Goal: Check status

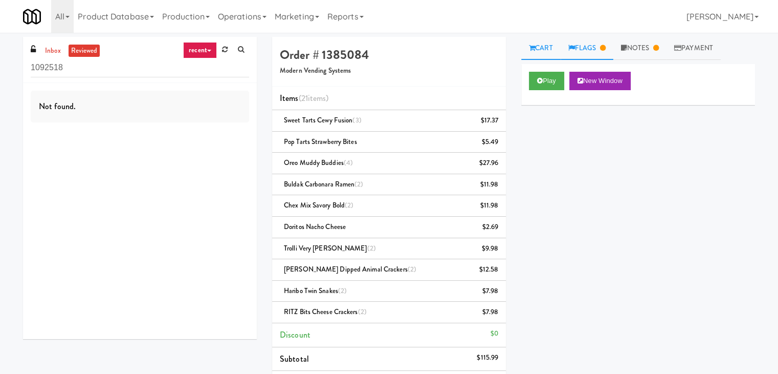
click at [598, 48] on link "Flags" at bounding box center [587, 48] width 53 height 23
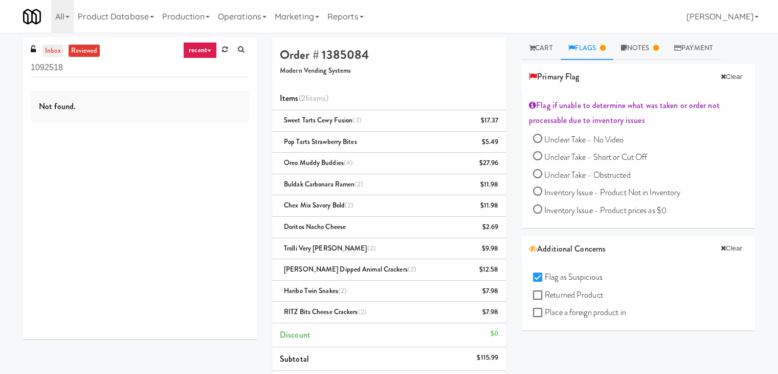
click at [49, 52] on link "inbox" at bounding box center [52, 51] width 21 height 13
click at [96, 51] on link "reviewed" at bounding box center [85, 51] width 32 height 13
click at [639, 53] on link "Notes" at bounding box center [639, 48] width 53 height 23
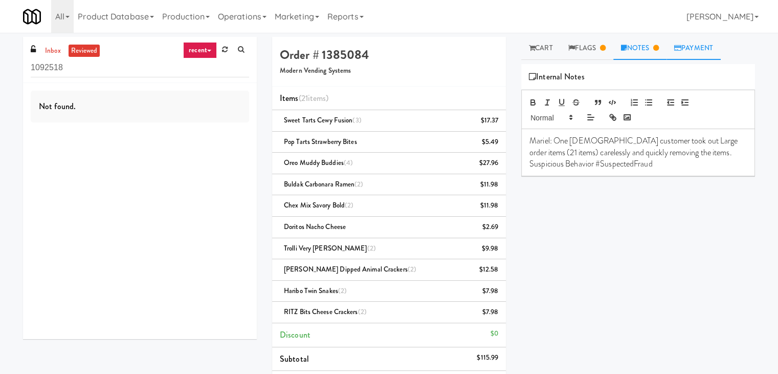
click at [682, 49] on icon at bounding box center [677, 48] width 7 height 7
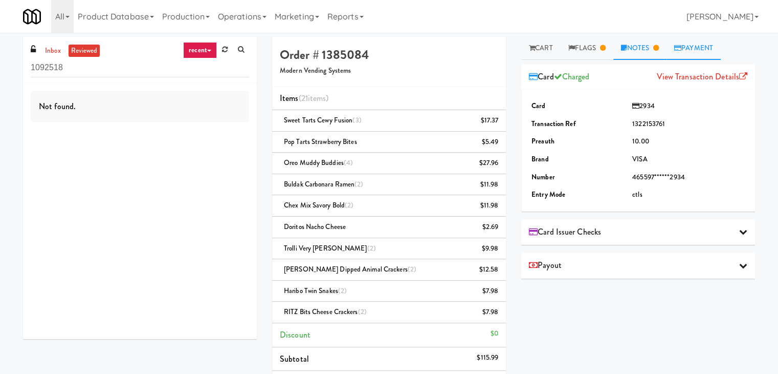
click at [636, 47] on link "Notes" at bounding box center [639, 48] width 53 height 23
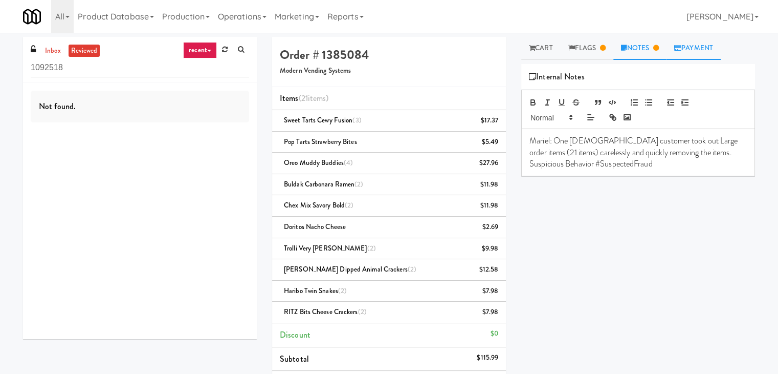
click at [712, 46] on link "Payment" at bounding box center [694, 48] width 54 height 23
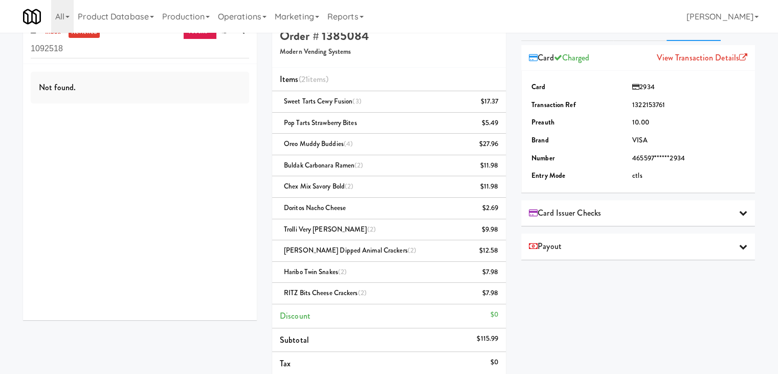
scroll to position [18, 0]
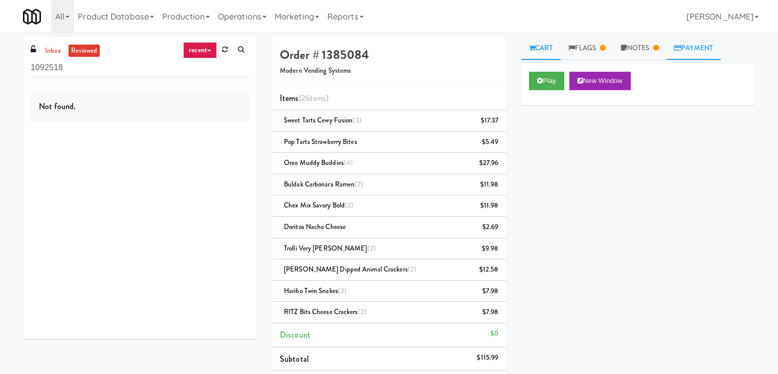
click at [688, 52] on link "Payment" at bounding box center [694, 48] width 54 height 23
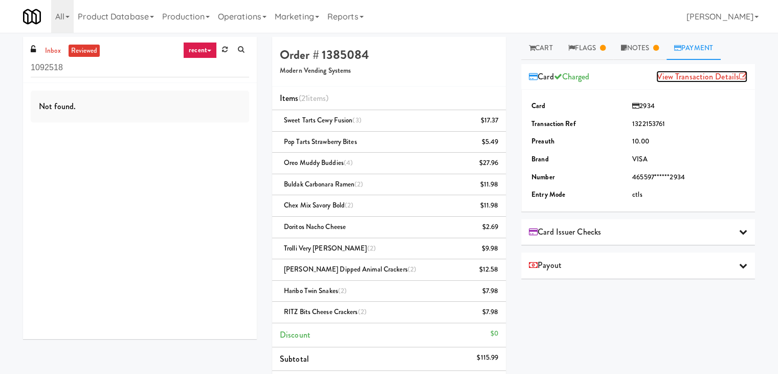
click at [681, 74] on link "View Transaction Details" at bounding box center [701, 77] width 91 height 12
